Goal: Task Accomplishment & Management: Manage account settings

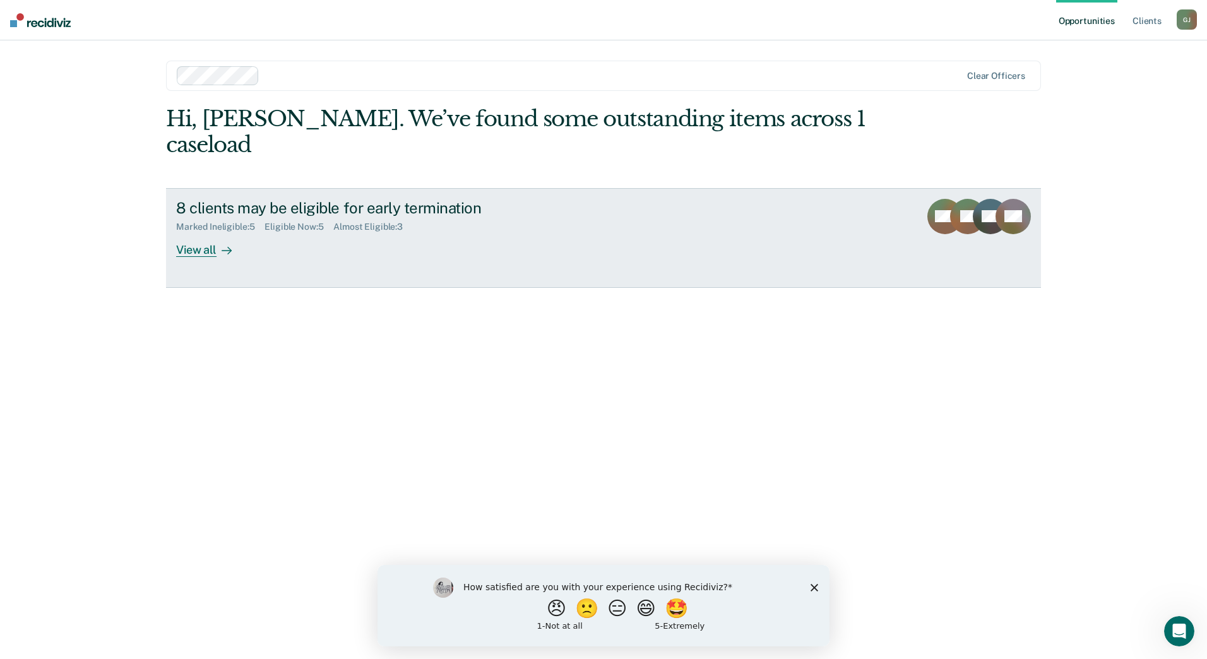
click at [208, 232] on div "View all" at bounding box center [211, 244] width 71 height 25
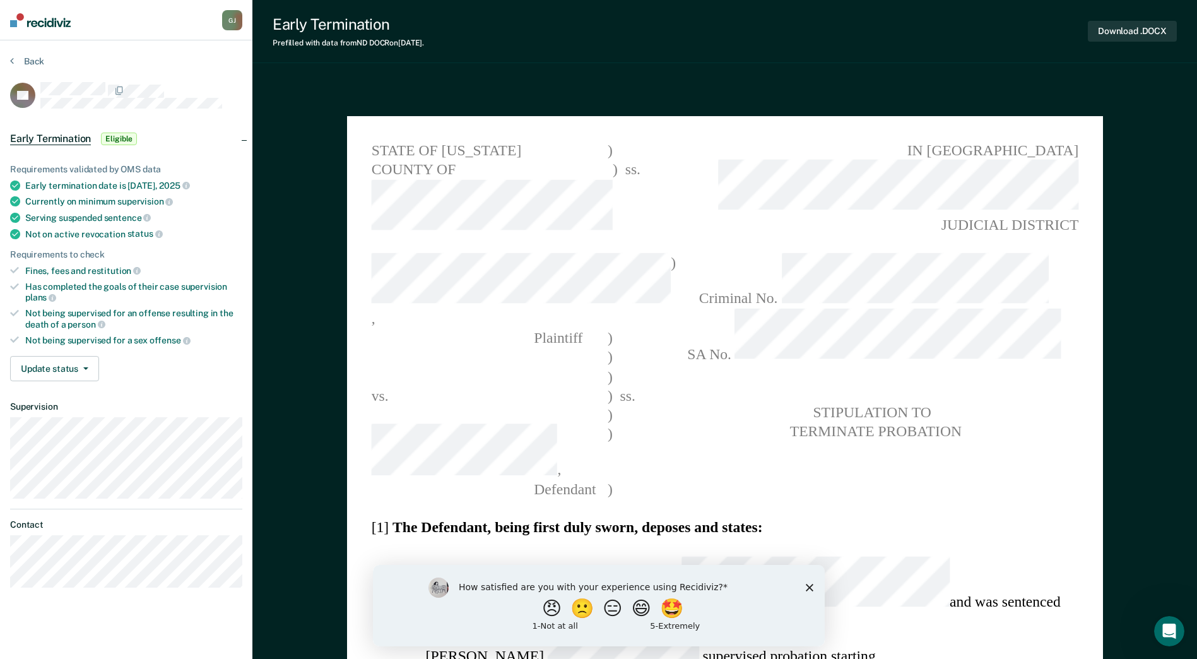
type textarea "x"
click at [66, 367] on button "Update status" at bounding box center [54, 368] width 89 height 25
click at [68, 412] on button "Mark Ineligible" at bounding box center [71, 419] width 122 height 20
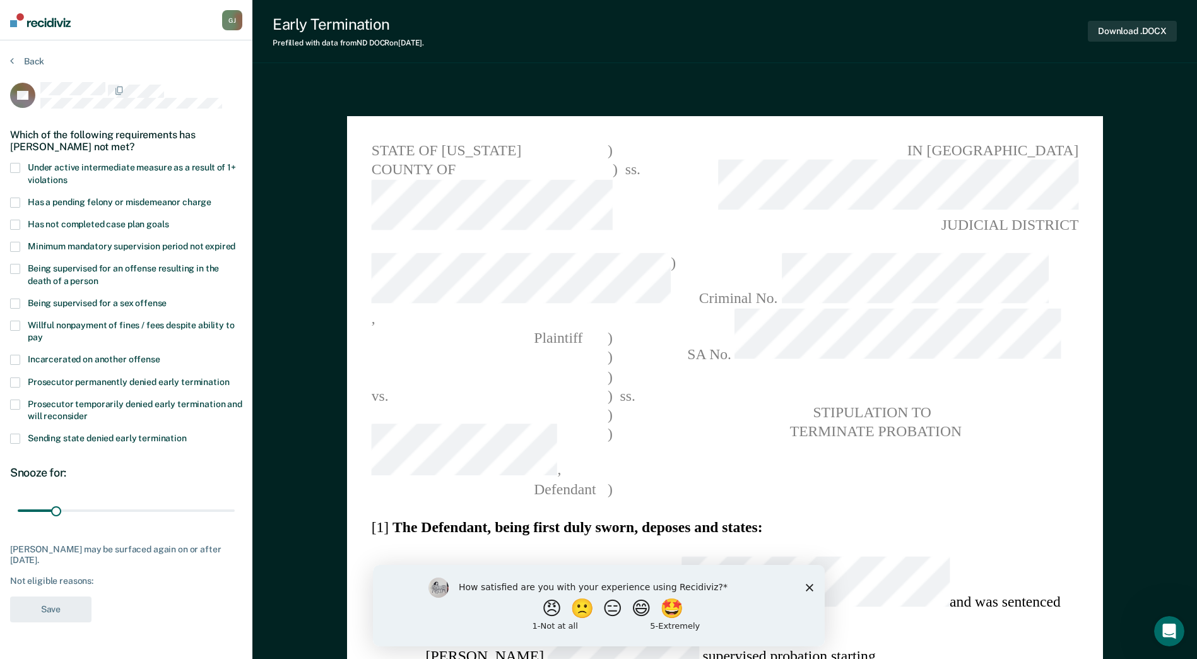
click at [18, 216] on div "Has a pending felony or misdemeanor charge" at bounding box center [126, 209] width 232 height 22
click at [18, 222] on span at bounding box center [15, 225] width 10 height 10
click at [168, 220] on input "Has not completed case plan goals" at bounding box center [168, 220] width 0 height 0
drag, startPoint x: 58, startPoint y: 507, endPoint x: 125, endPoint y: 512, distance: 67.1
type input "89"
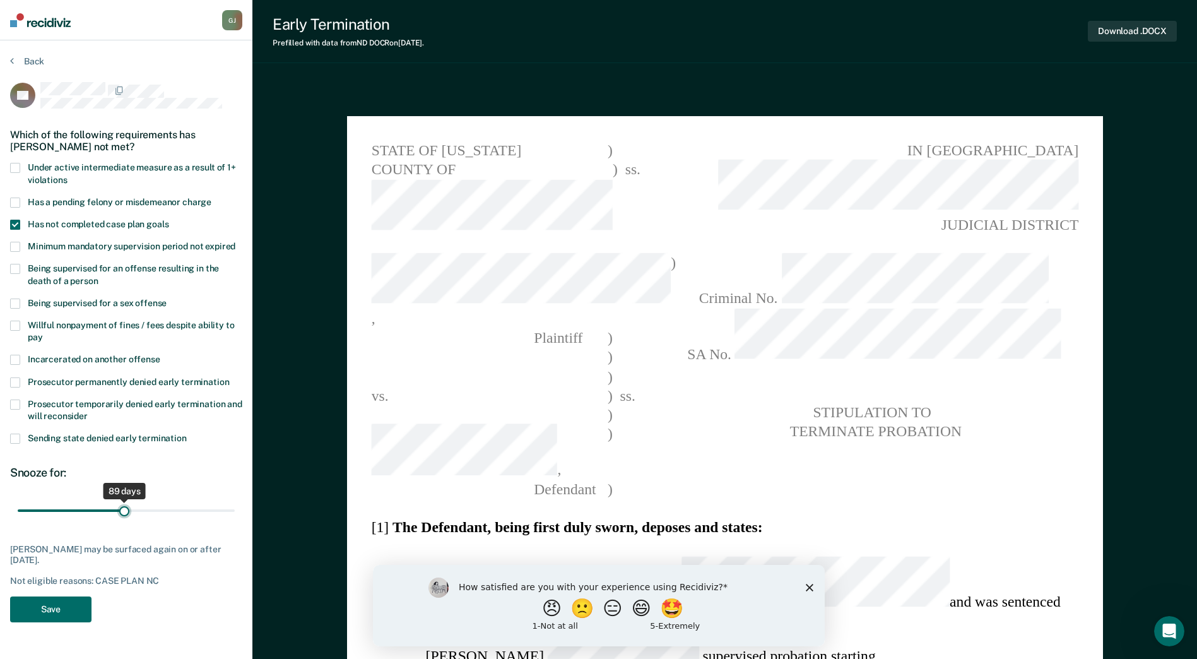
click at [125, 512] on input "range" at bounding box center [126, 511] width 217 height 22
click at [71, 600] on button "Save" at bounding box center [50, 609] width 81 height 26
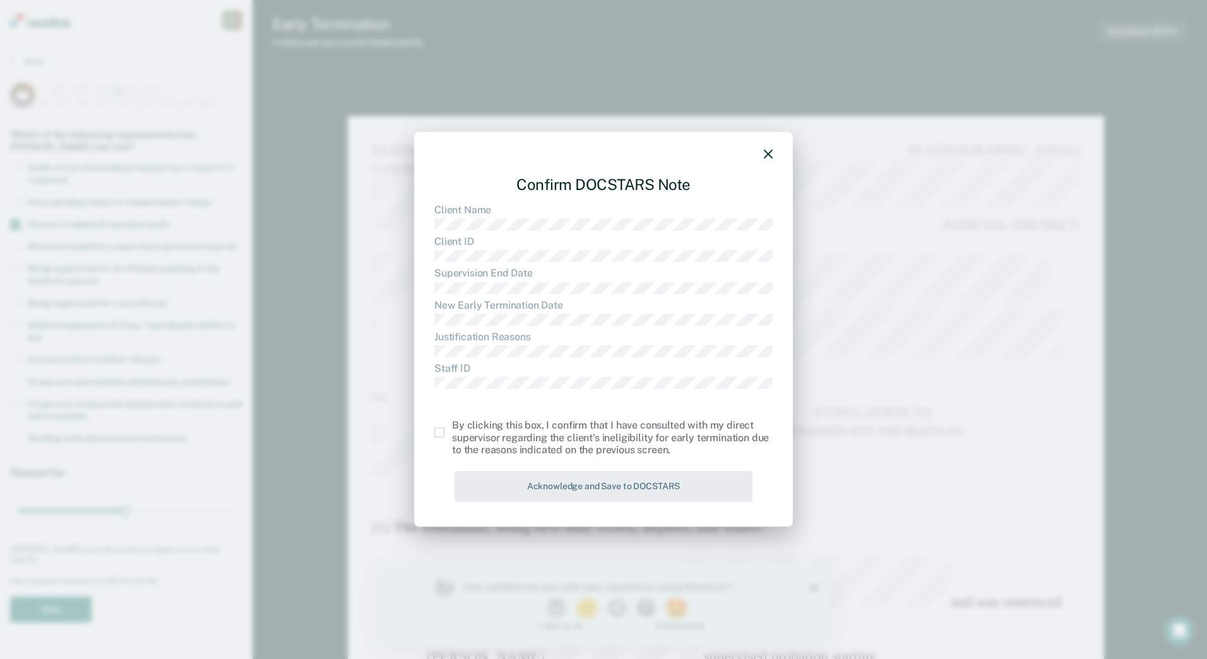
click at [432, 433] on div "Confirm DOCSTARS Note Client Name Client ID Supervision End Date New Early Term…" at bounding box center [603, 329] width 379 height 395
click at [437, 432] on span at bounding box center [439, 432] width 10 height 10
click at [452, 427] on input "checkbox" at bounding box center [452, 427] width 0 height 0
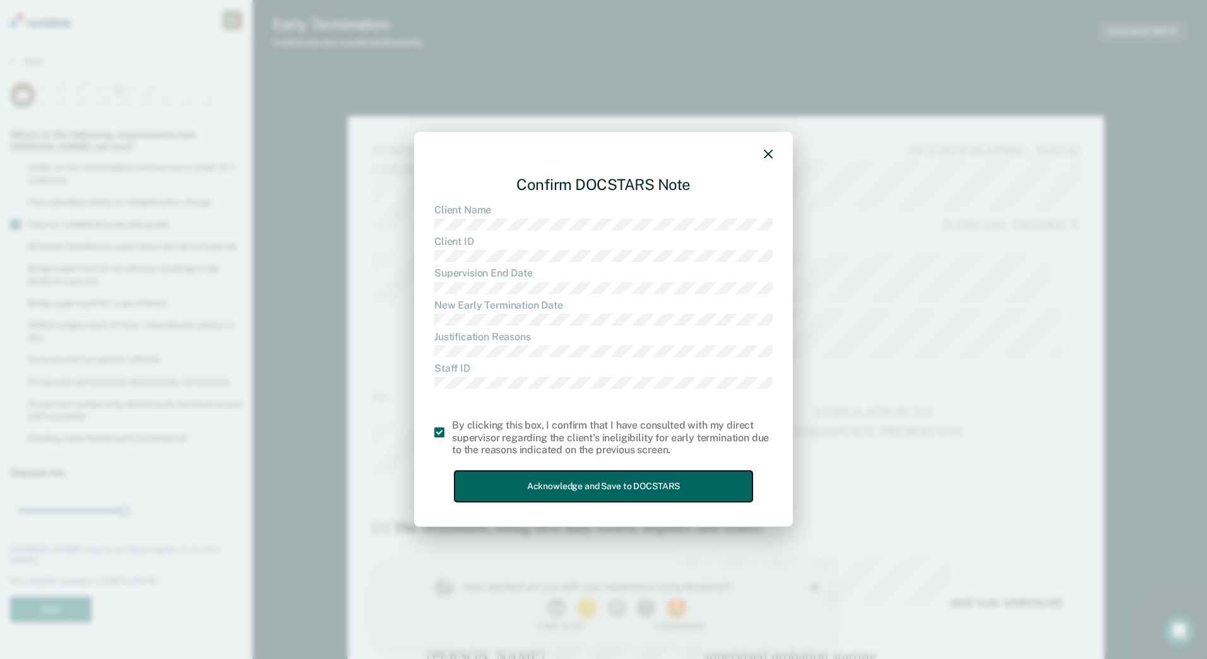
click at [519, 487] on button "Acknowledge and Save to DOCSTARS" at bounding box center [603, 486] width 298 height 31
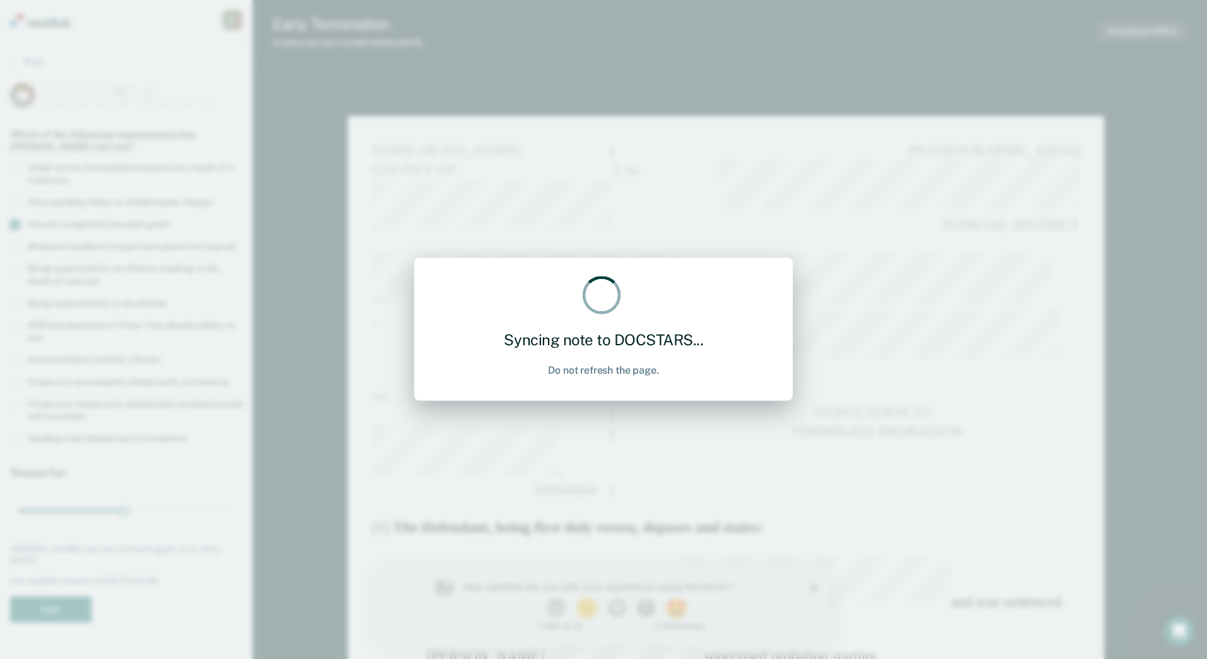
type textarea "x"
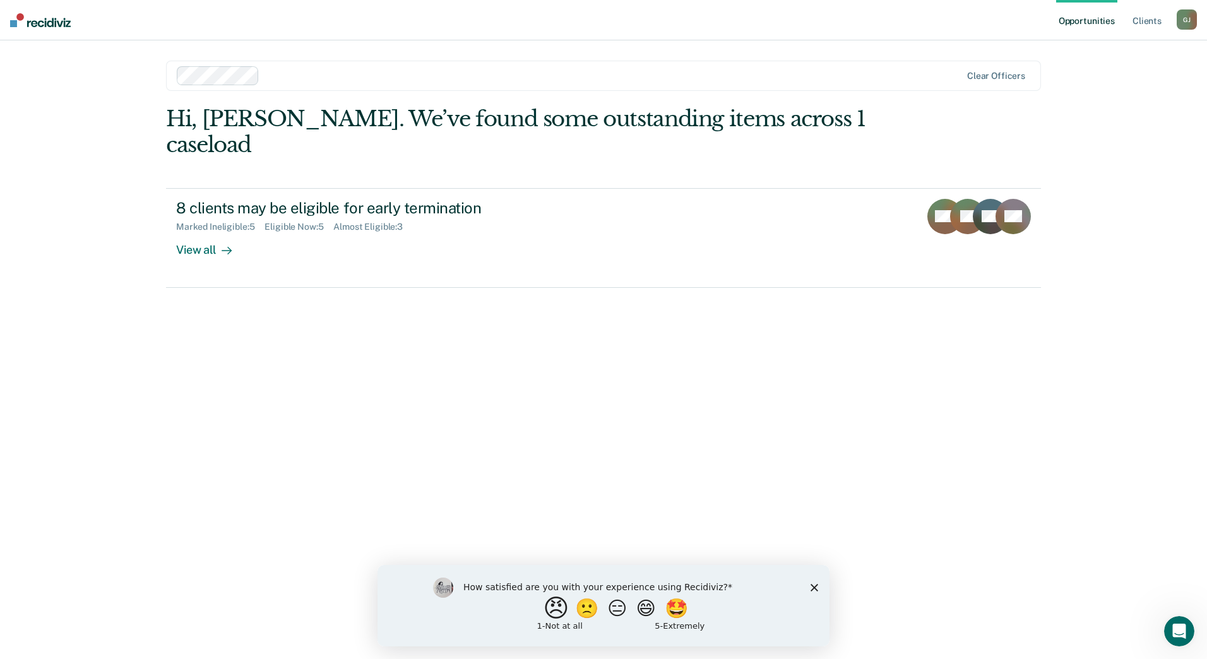
click at [544, 609] on button "😠" at bounding box center [558, 607] width 30 height 25
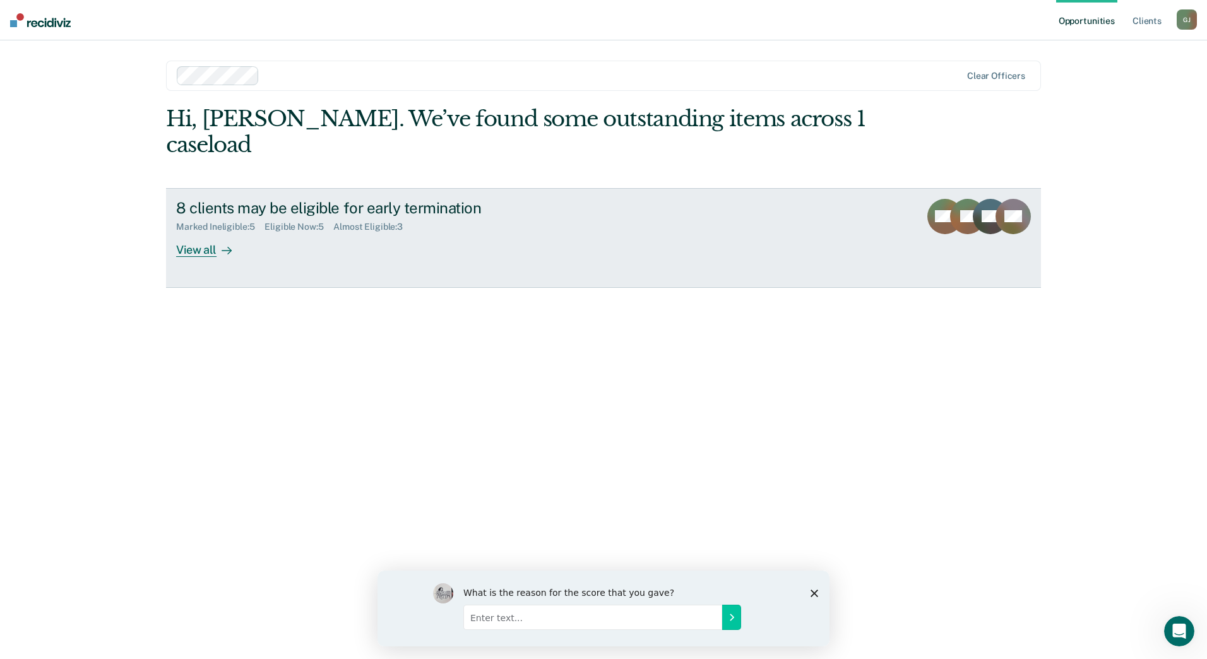
click at [201, 232] on div "View all" at bounding box center [211, 244] width 71 height 25
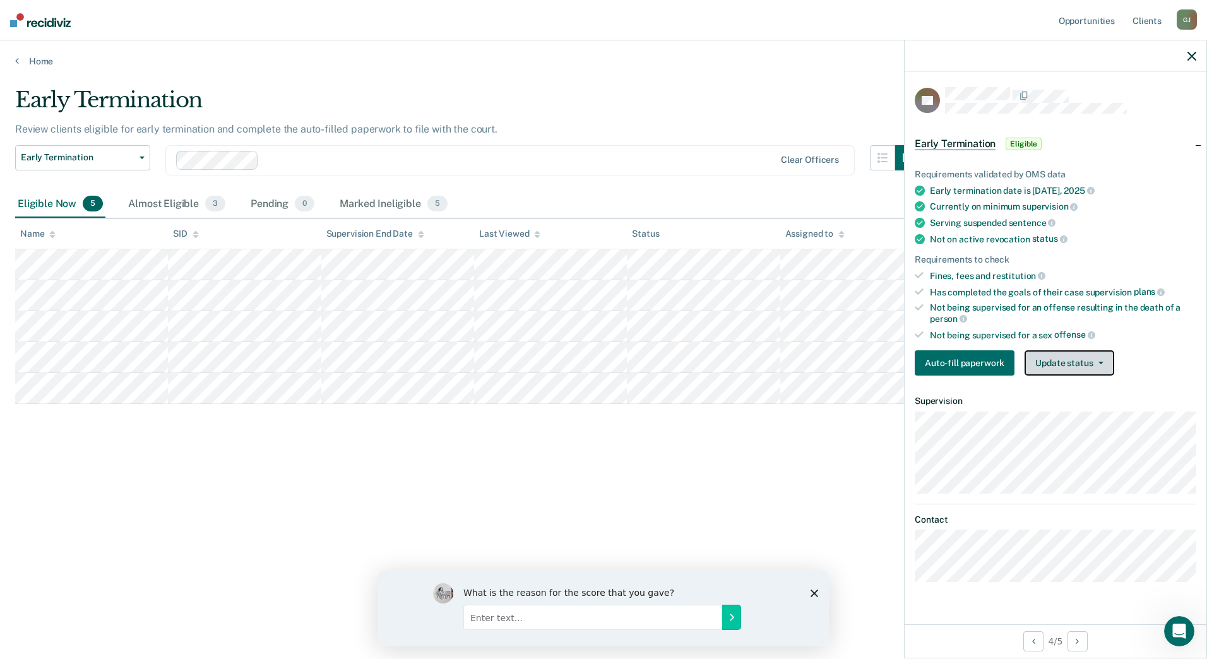
click at [1094, 357] on button "Update status" at bounding box center [1068, 362] width 89 height 25
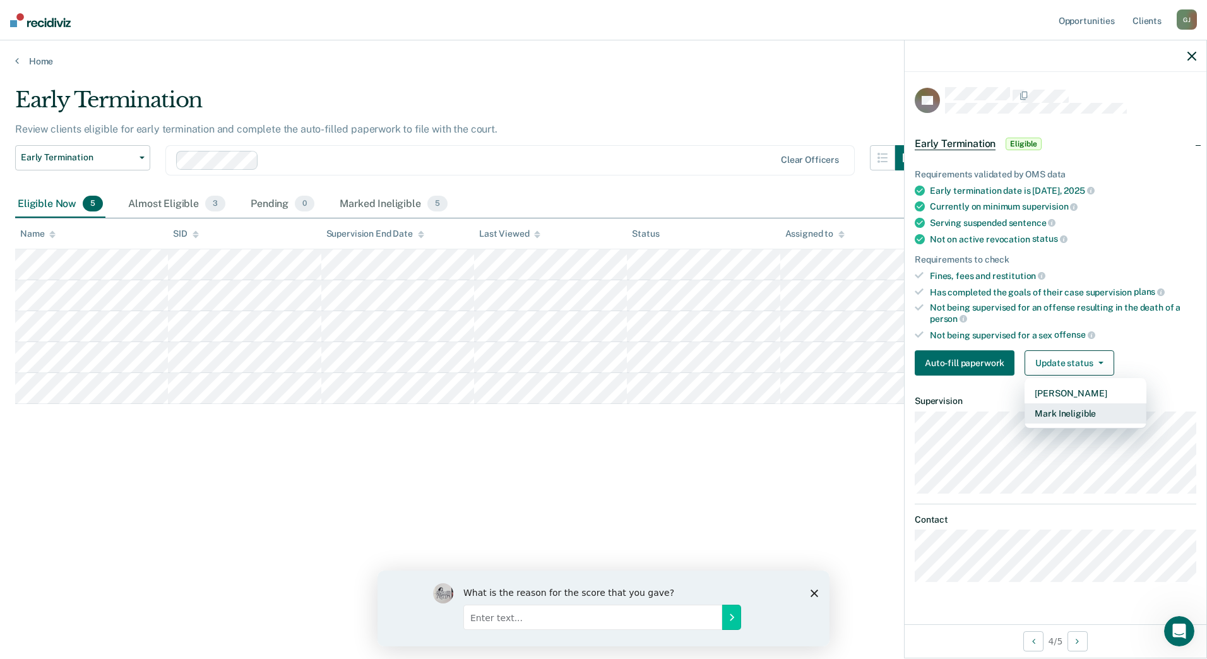
click at [1069, 406] on button "Mark Ineligible" at bounding box center [1085, 413] width 122 height 20
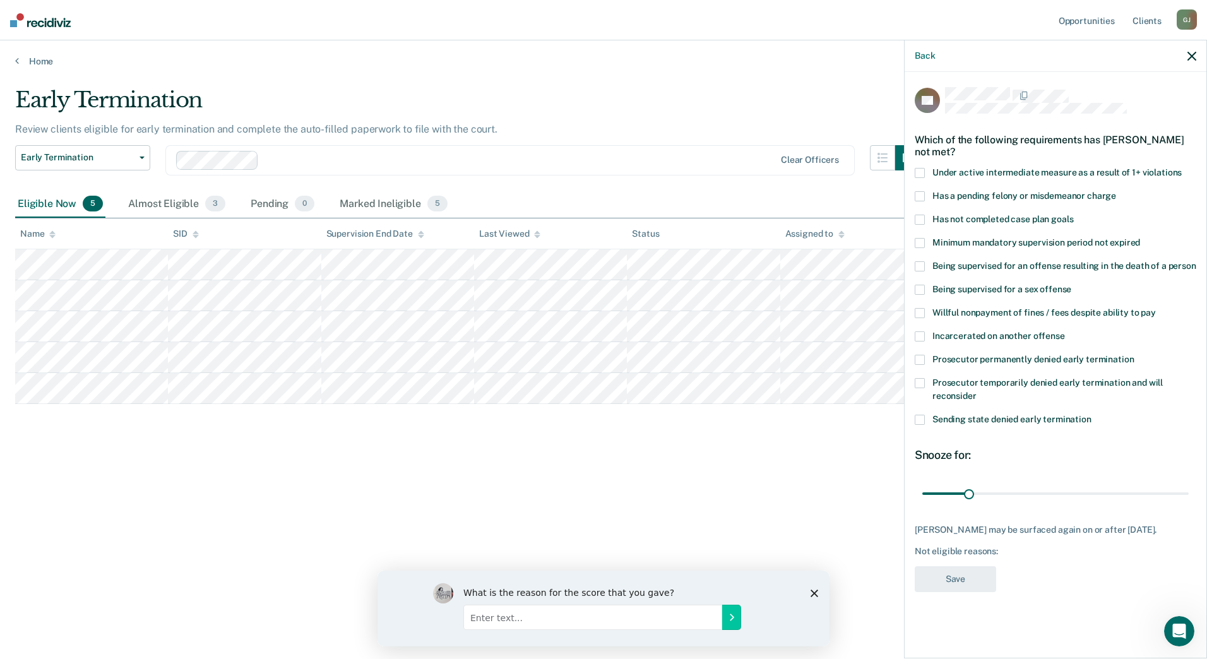
click at [916, 217] on span at bounding box center [919, 220] width 10 height 10
click at [1073, 215] on input "Has not completed case plan goals" at bounding box center [1073, 215] width 0 height 0
drag, startPoint x: 970, startPoint y: 491, endPoint x: 1012, endPoint y: 488, distance: 41.8
type input "60"
click at [1012, 488] on input "range" at bounding box center [1055, 493] width 266 height 22
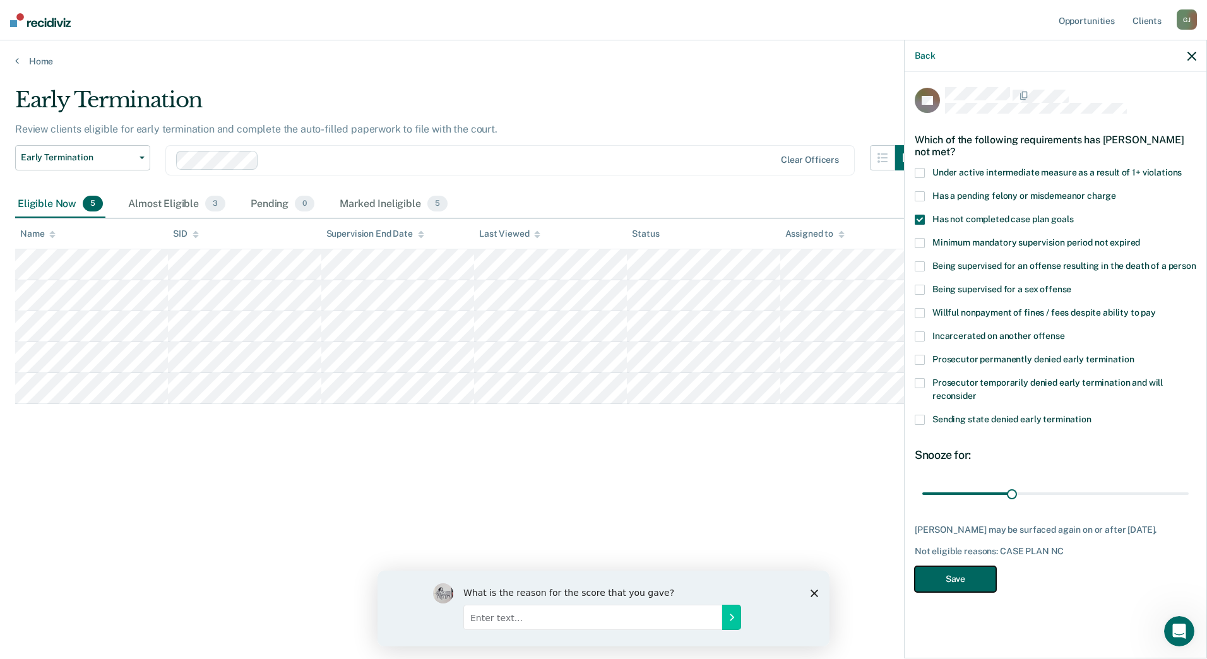
click at [968, 581] on button "Save" at bounding box center [954, 579] width 81 height 26
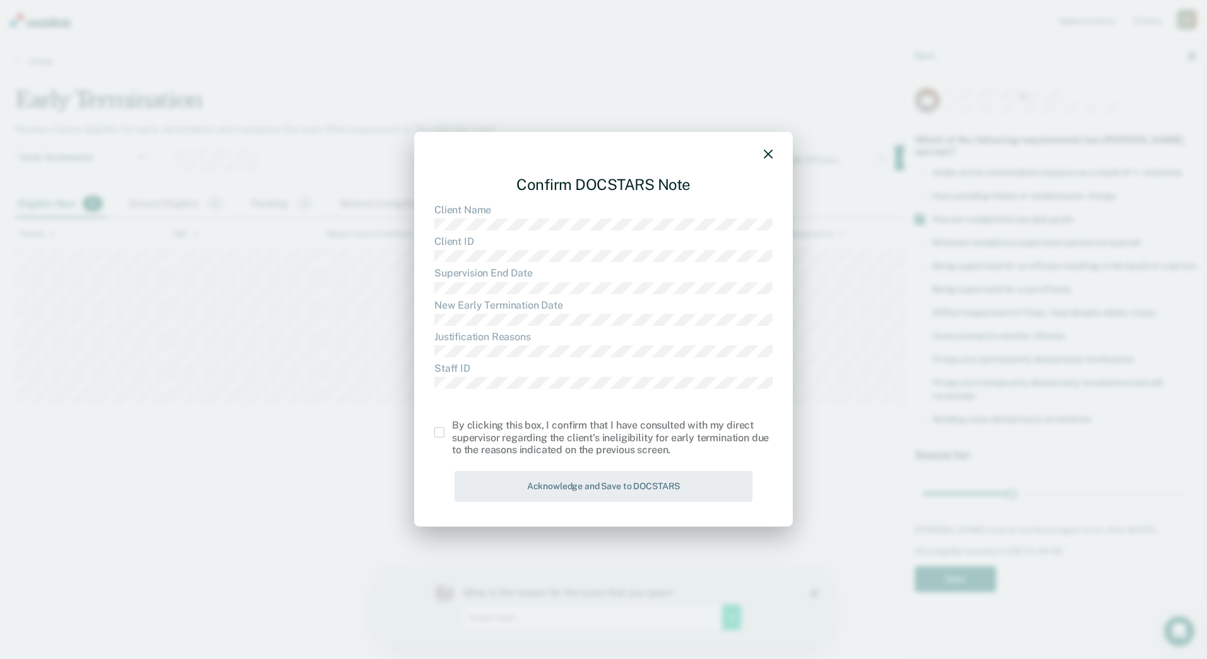
click at [440, 432] on span at bounding box center [439, 432] width 10 height 10
click at [452, 427] on input "checkbox" at bounding box center [452, 427] width 0 height 0
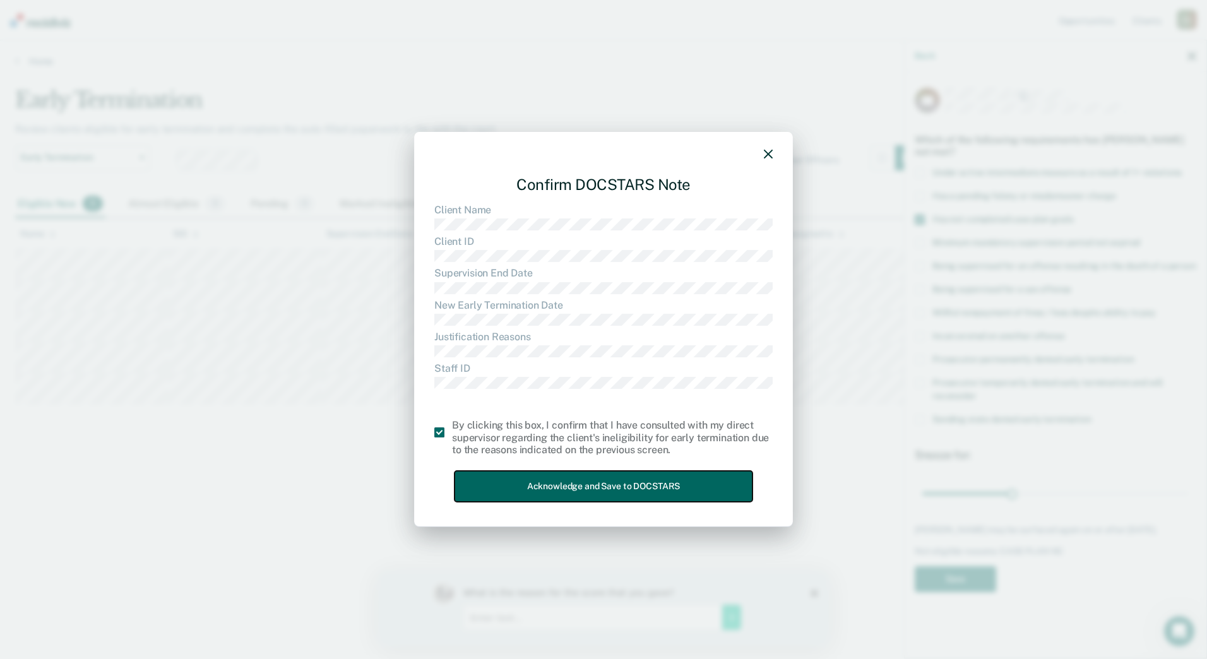
click at [529, 478] on button "Acknowledge and Save to DOCSTARS" at bounding box center [603, 486] width 298 height 31
